Goal: Task Accomplishment & Management: Manage account settings

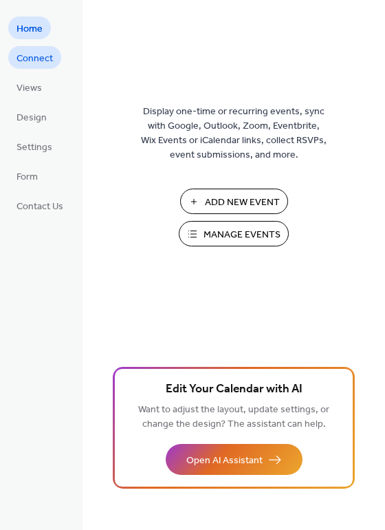
click at [31, 61] on span "Connect" at bounding box center [35, 59] width 36 height 14
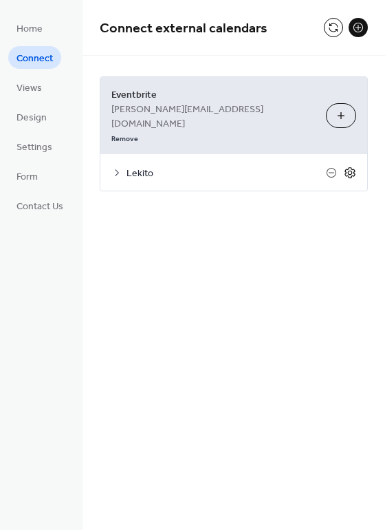
click at [351, 167] on icon at bounding box center [350, 173] width 12 height 12
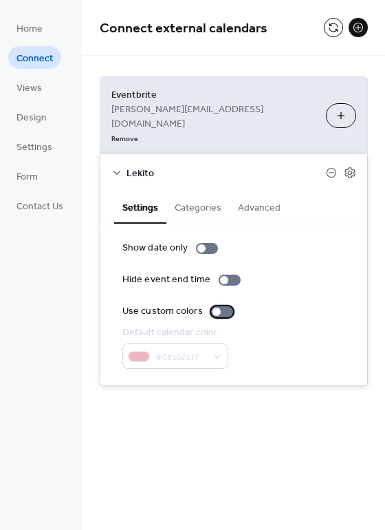
click at [217, 308] on div at bounding box center [217, 312] width 8 height 8
click at [189, 191] on button "Categories" at bounding box center [198, 207] width 63 height 32
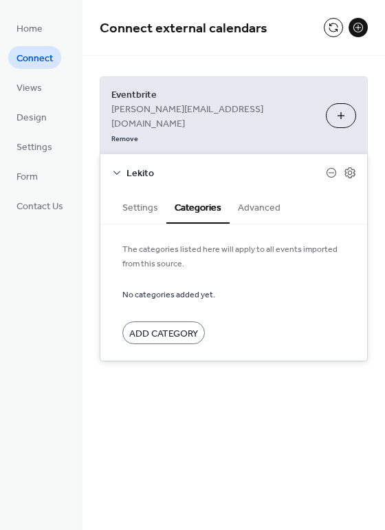
click at [258, 191] on button "Advanced" at bounding box center [259, 207] width 59 height 32
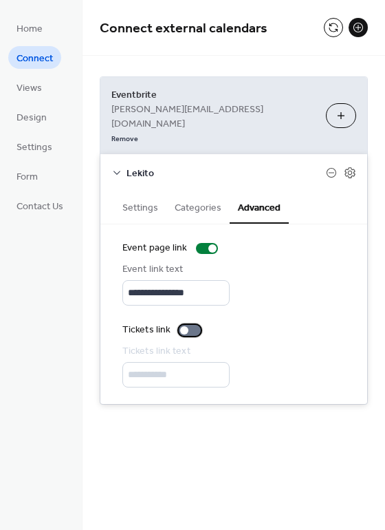
click at [186, 326] on div at bounding box center [184, 330] width 8 height 8
click at [351, 167] on icon at bounding box center [350, 173] width 12 height 12
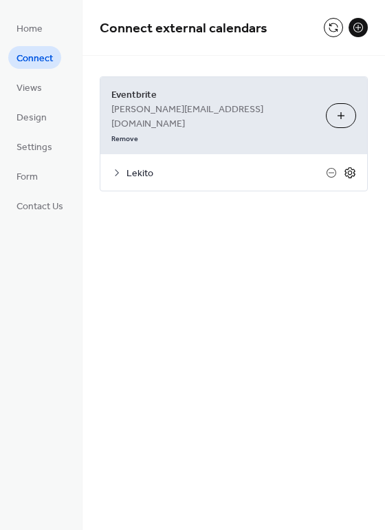
click at [351, 167] on icon at bounding box center [350, 173] width 12 height 12
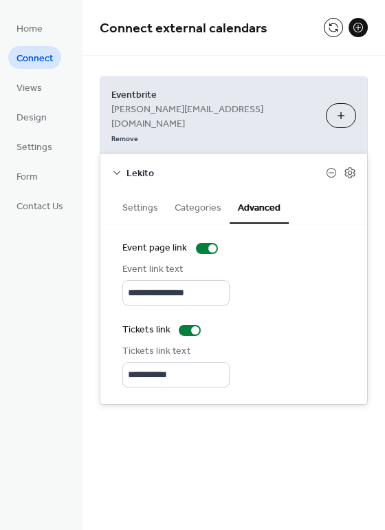
click at [119, 171] on icon at bounding box center [117, 173] width 7 height 4
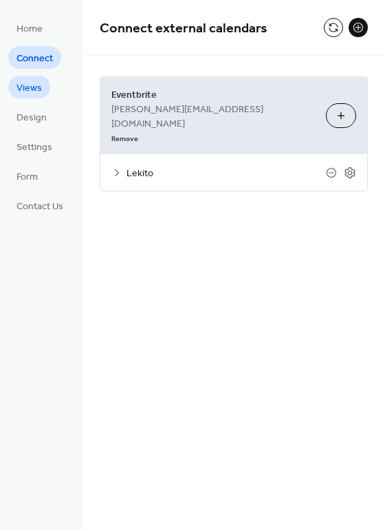
click at [29, 85] on span "Views" at bounding box center [29, 88] width 25 height 14
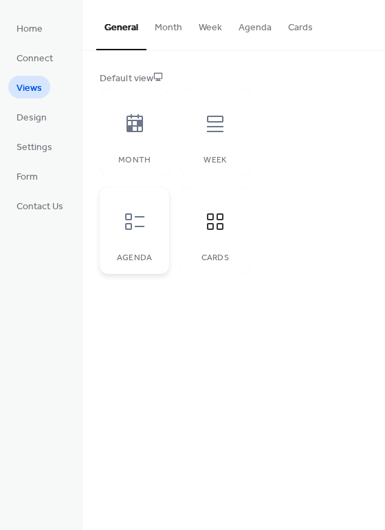
click at [127, 218] on icon at bounding box center [135, 222] width 22 height 22
click at [136, 127] on icon at bounding box center [135, 124] width 22 height 22
click at [216, 223] on icon at bounding box center [215, 222] width 22 height 22
click at [300, 25] on button "Cards" at bounding box center [300, 24] width 41 height 49
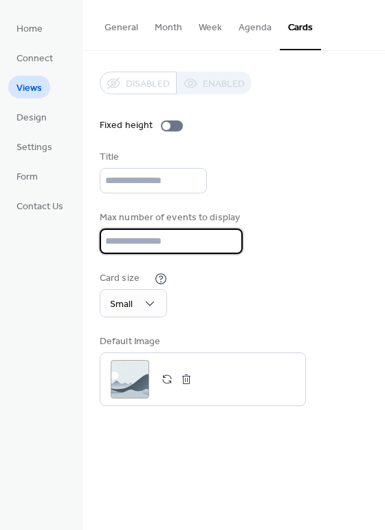
scroll to position [1, 0]
drag, startPoint x: 120, startPoint y: 244, endPoint x: 103, endPoint y: 244, distance: 17.9
click at [103, 244] on input "**" at bounding box center [169, 241] width 138 height 25
type input "**"
click at [311, 282] on div "Card size Small" at bounding box center [234, 294] width 268 height 46
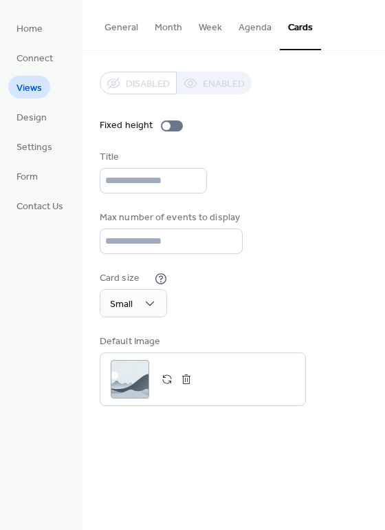
scroll to position [0, 0]
click at [30, 120] on span "Design" at bounding box center [32, 118] width 30 height 14
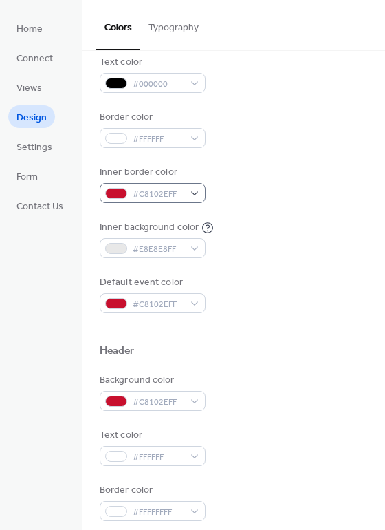
scroll to position [189, 0]
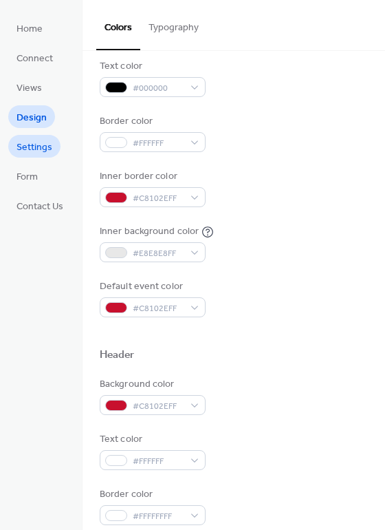
click at [30, 147] on span "Settings" at bounding box center [35, 147] width 36 height 14
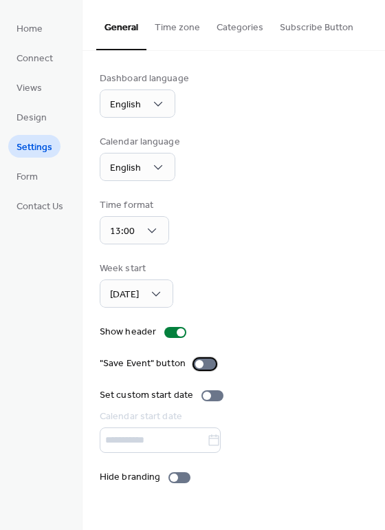
click at [198, 366] on div at bounding box center [199, 364] width 8 height 8
click at [175, 476] on div at bounding box center [174, 478] width 8 height 8
click at [25, 177] on span "Form" at bounding box center [27, 177] width 21 height 14
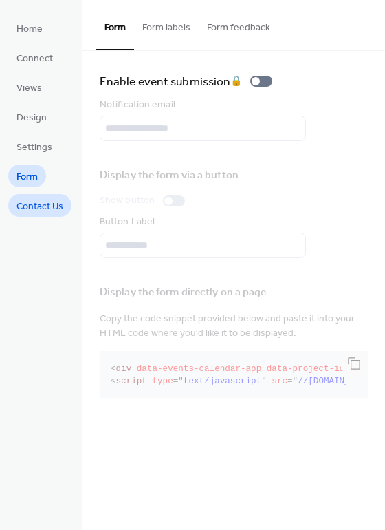
click at [33, 204] on span "Contact Us" at bounding box center [40, 207] width 47 height 14
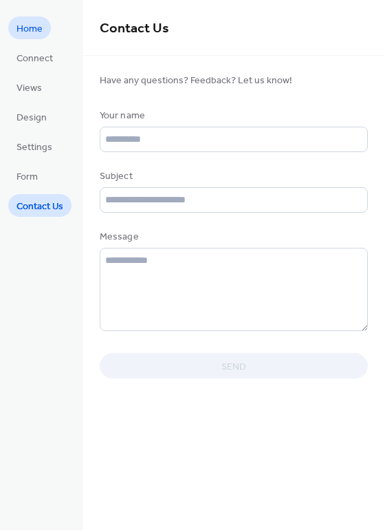
click at [32, 29] on span "Home" at bounding box center [30, 29] width 26 height 14
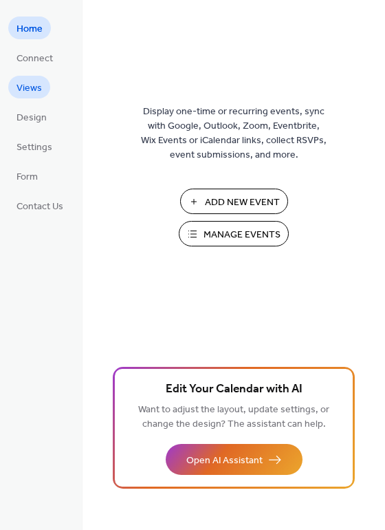
click at [32, 85] on span "Views" at bounding box center [29, 88] width 25 height 14
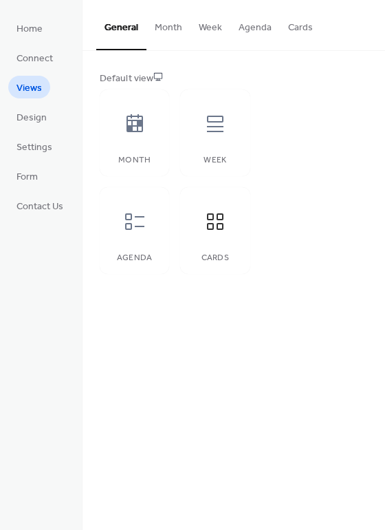
click at [293, 23] on button "Cards" at bounding box center [300, 24] width 41 height 49
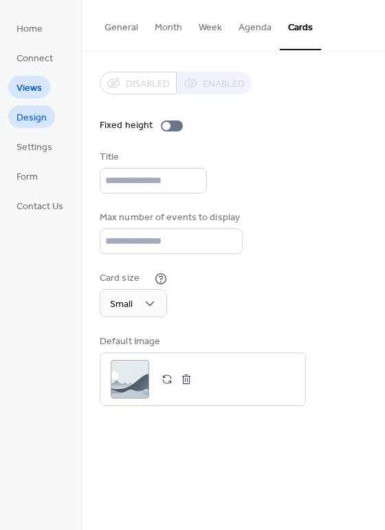
click at [32, 116] on span "Design" at bounding box center [32, 118] width 30 height 14
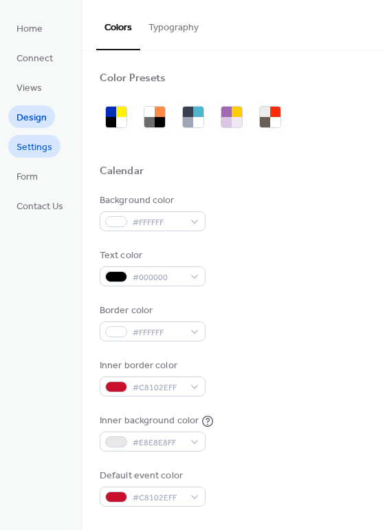
click at [27, 145] on span "Settings" at bounding box center [35, 147] width 36 height 14
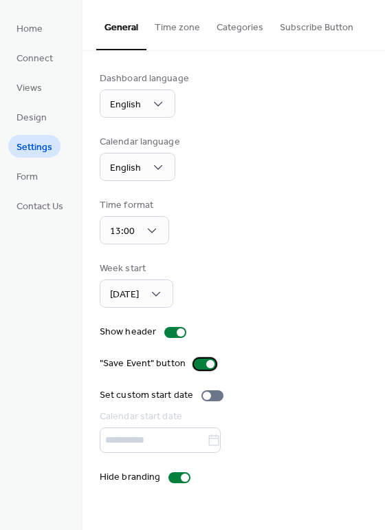
click at [202, 362] on div at bounding box center [205, 364] width 22 height 11
